Goal: Task Accomplishment & Management: Complete application form

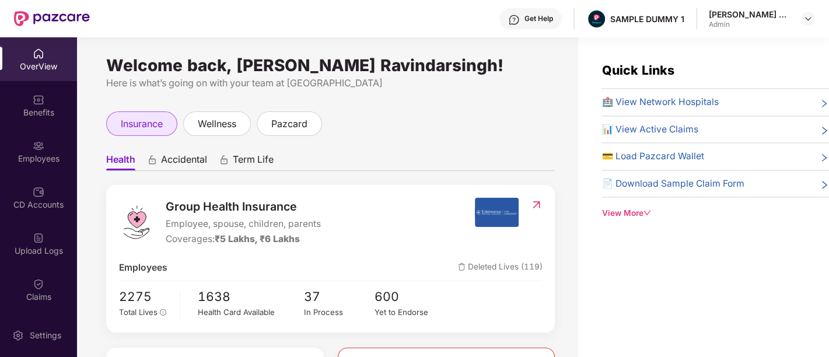
click at [135, 125] on span "insurance" at bounding box center [142, 124] width 42 height 15
click at [198, 158] on span "Accidental" at bounding box center [184, 161] width 46 height 17
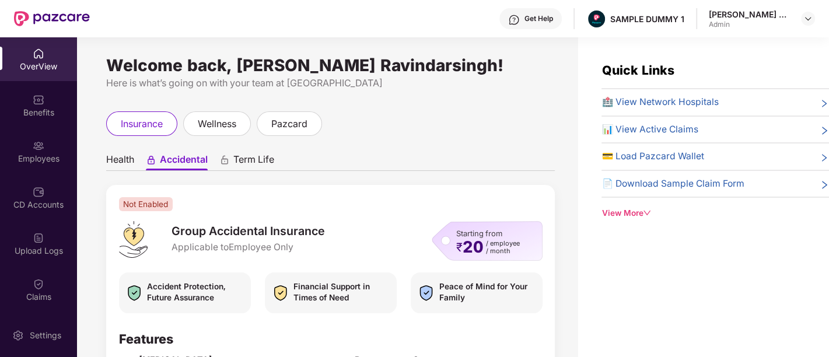
click at [245, 159] on span "Term Life" at bounding box center [253, 161] width 41 height 17
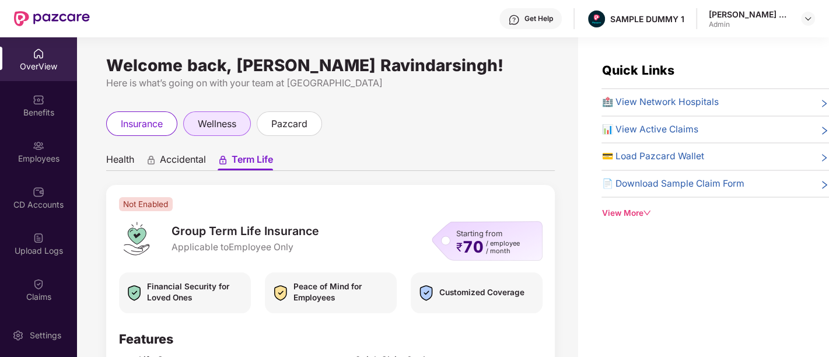
click at [231, 132] on div "wellness" at bounding box center [217, 123] width 68 height 25
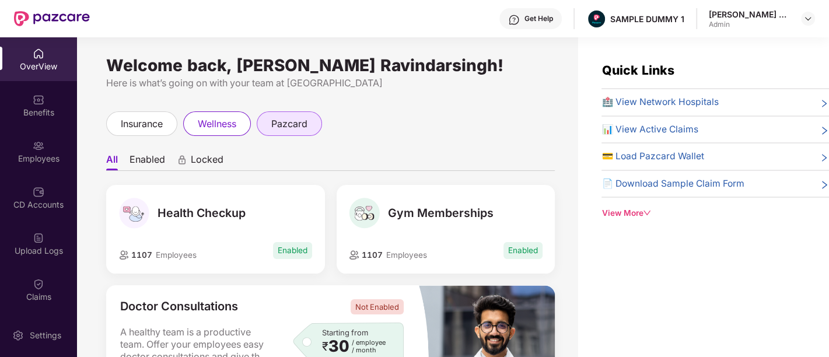
click at [301, 135] on div "pazcard" at bounding box center [289, 123] width 65 height 25
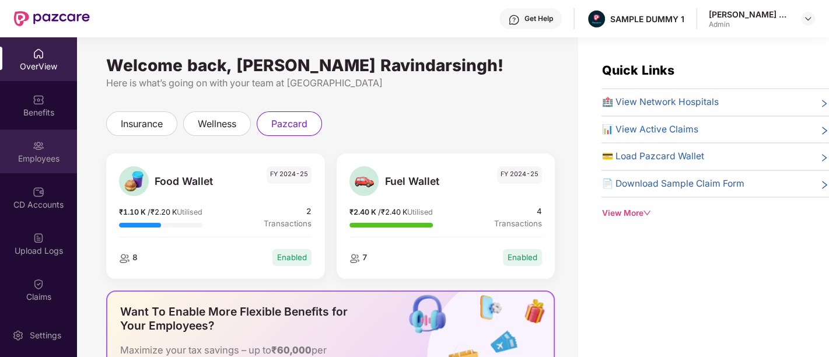
click at [15, 158] on div "Employees" at bounding box center [38, 159] width 77 height 12
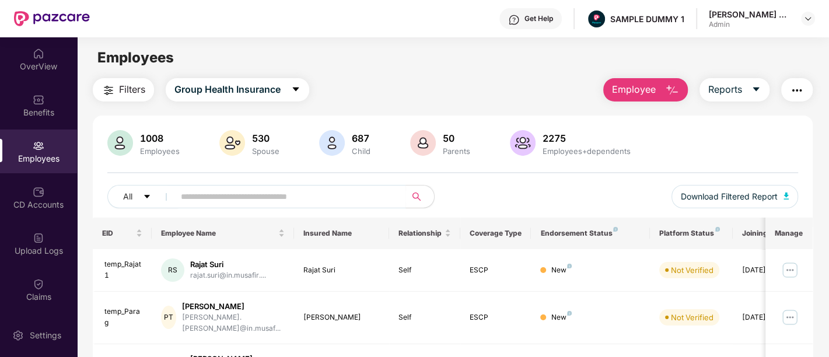
click at [655, 86] on span "Employee" at bounding box center [634, 89] width 44 height 15
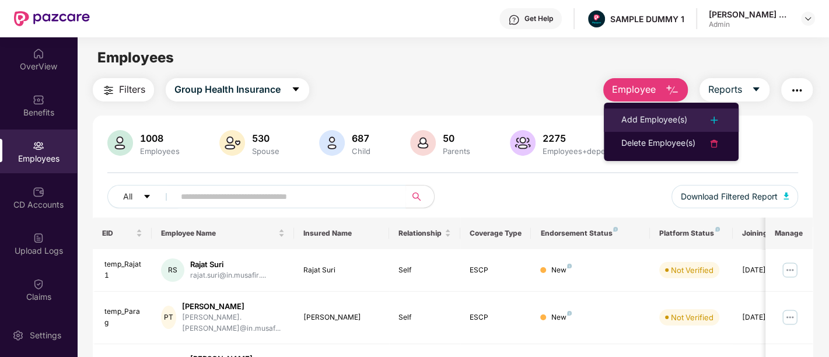
click at [682, 111] on li "Add Employee(s)" at bounding box center [671, 120] width 135 height 23
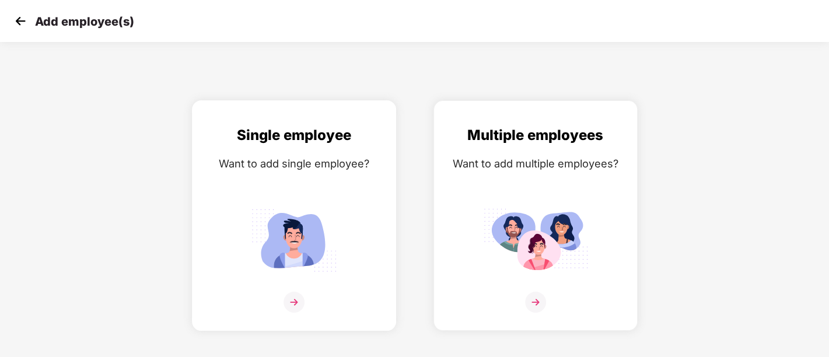
click at [294, 274] on img at bounding box center [294, 240] width 105 height 73
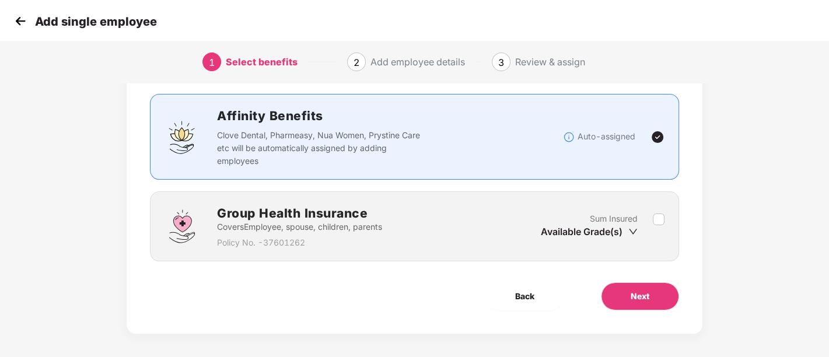
scroll to position [73, 0]
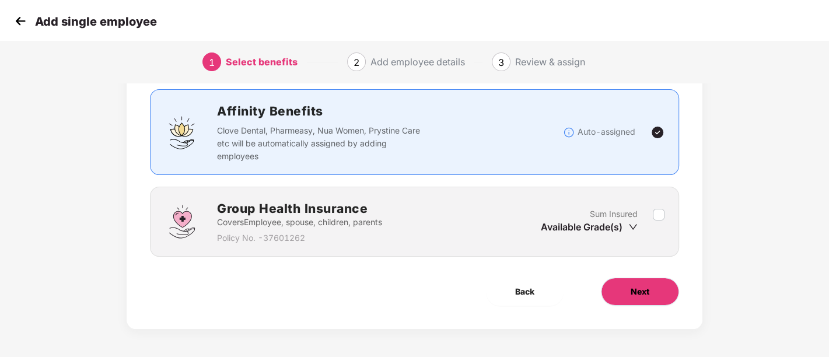
click at [660, 297] on button "Next" at bounding box center [640, 292] width 78 height 28
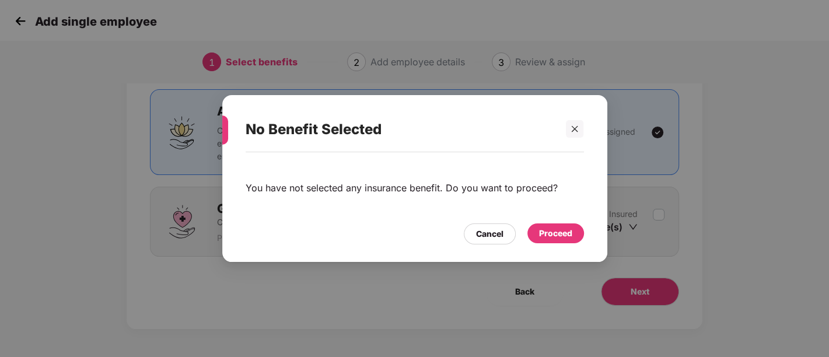
click at [567, 235] on div "Proceed" at bounding box center [555, 233] width 33 height 13
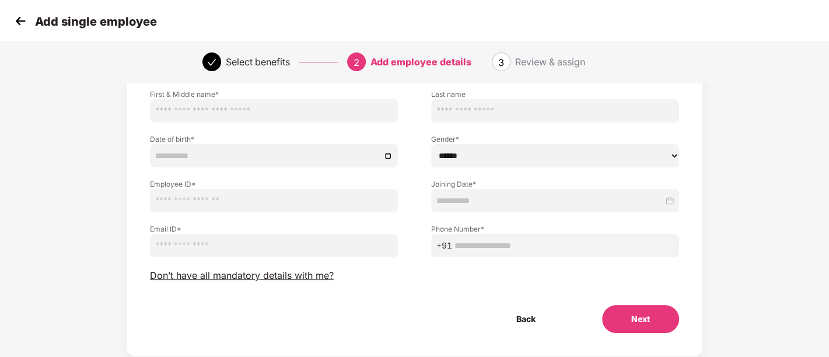
scroll to position [110, 0]
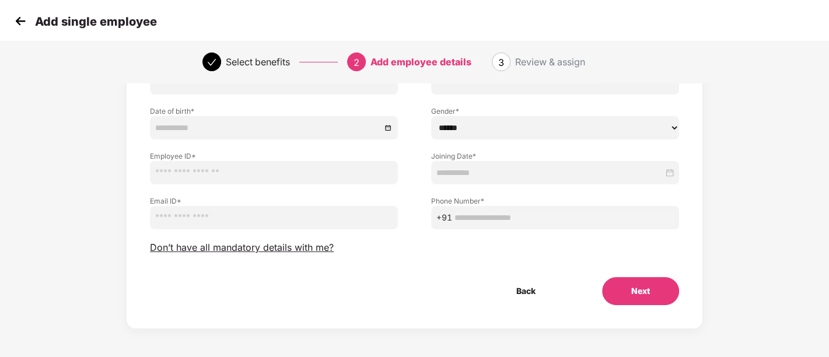
click at [659, 285] on button "Next" at bounding box center [640, 291] width 77 height 28
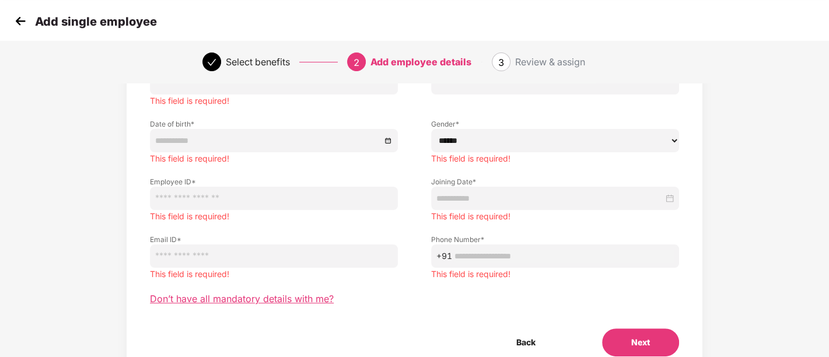
click at [186, 302] on span "Don’t have all mandatory details with me?" at bounding box center [242, 299] width 184 height 12
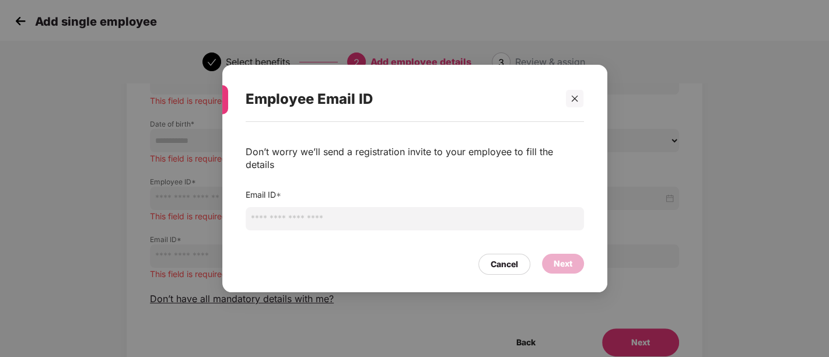
click at [289, 214] on input "email" at bounding box center [415, 218] width 338 height 23
type input "**********"
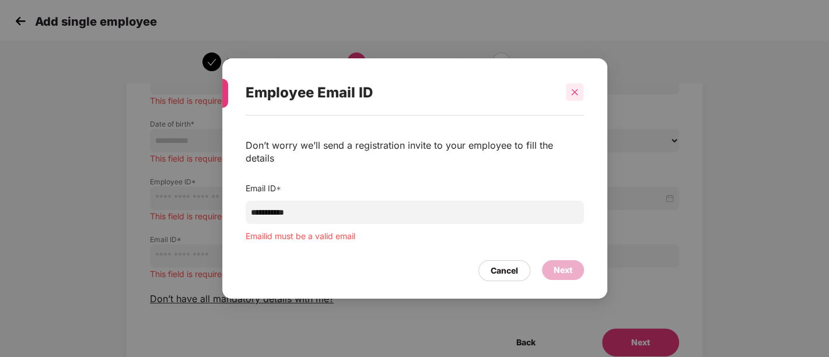
click at [575, 96] on icon "close" at bounding box center [575, 92] width 8 height 8
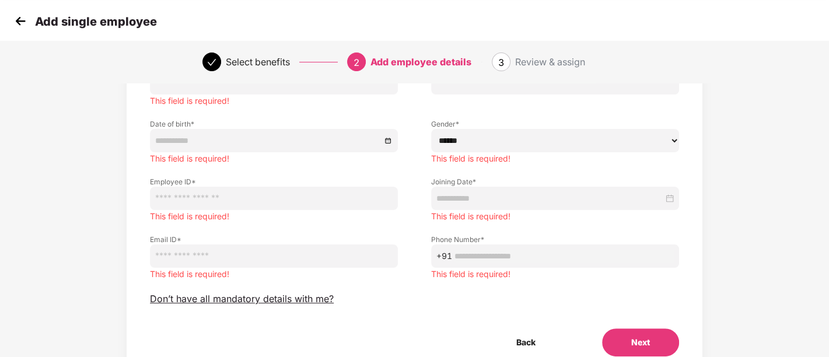
click at [13, 19] on img at bounding box center [21, 21] width 18 height 18
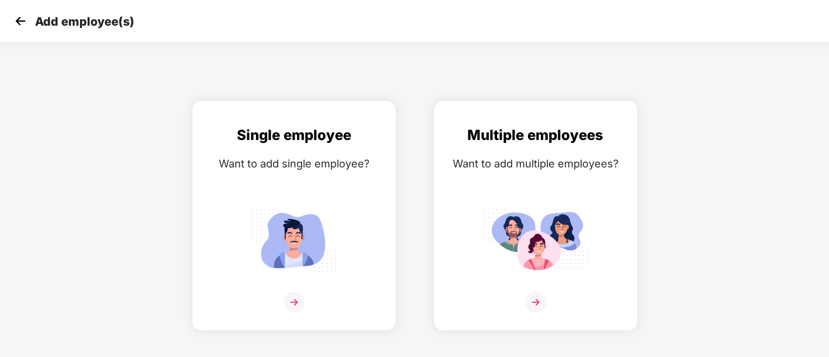
click at [13, 19] on img at bounding box center [21, 21] width 18 height 18
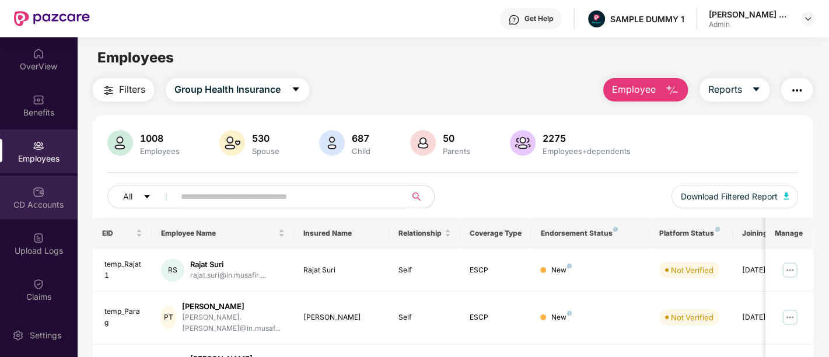
click at [40, 205] on div "CD Accounts" at bounding box center [38, 205] width 77 height 12
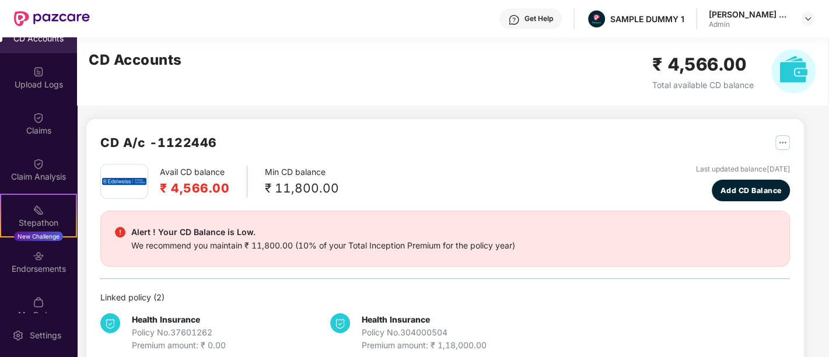
scroll to position [225, 0]
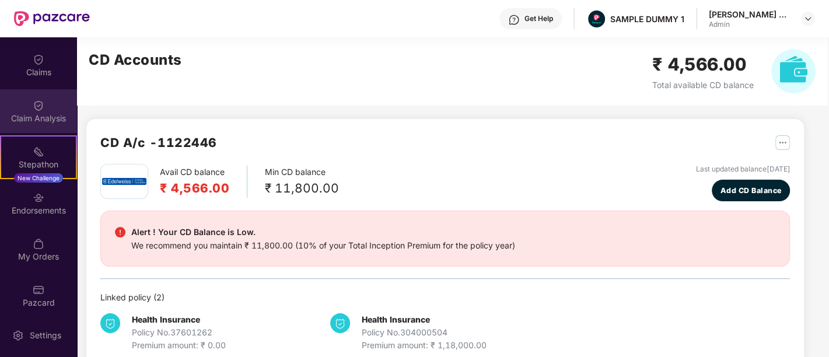
click at [19, 113] on div "Claim Analysis" at bounding box center [38, 119] width 77 height 12
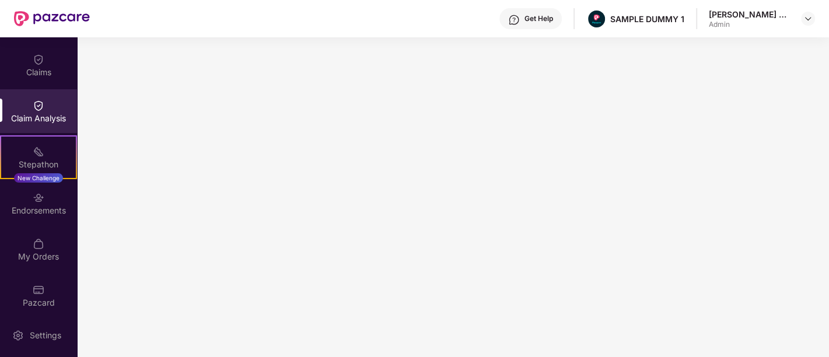
scroll to position [0, 0]
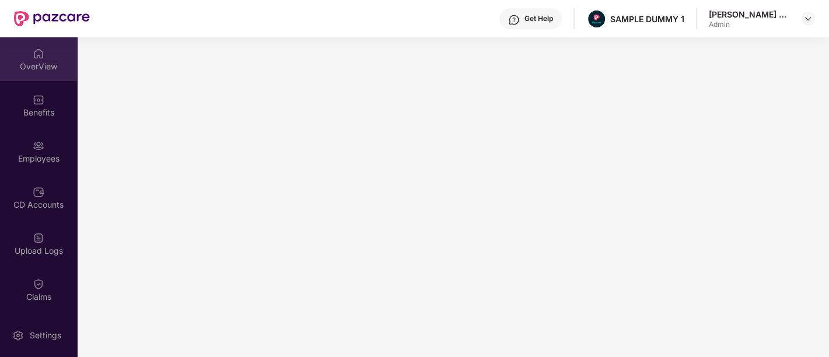
click at [43, 73] on div "OverView" at bounding box center [38, 59] width 77 height 44
